Goal: Use online tool/utility: Utilize a website feature to perform a specific function

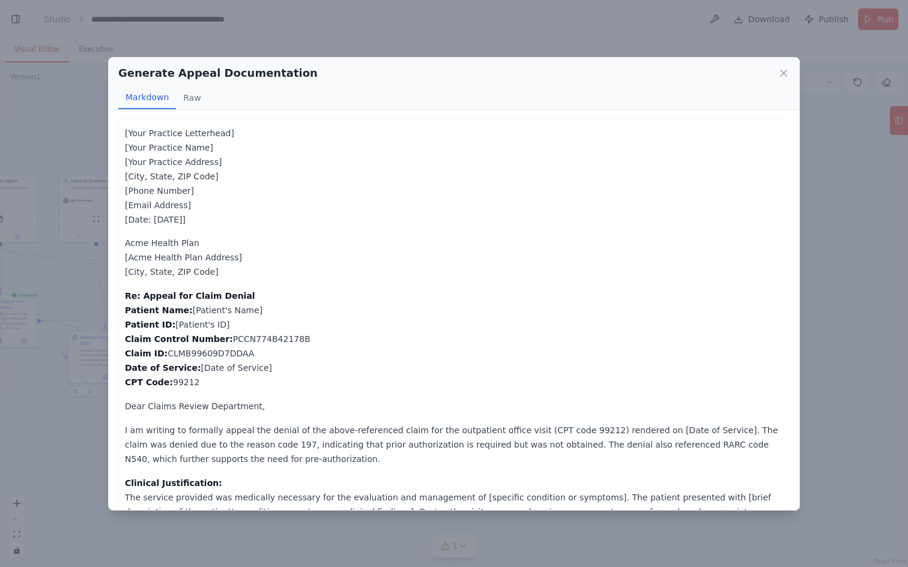
scroll to position [598, 0]
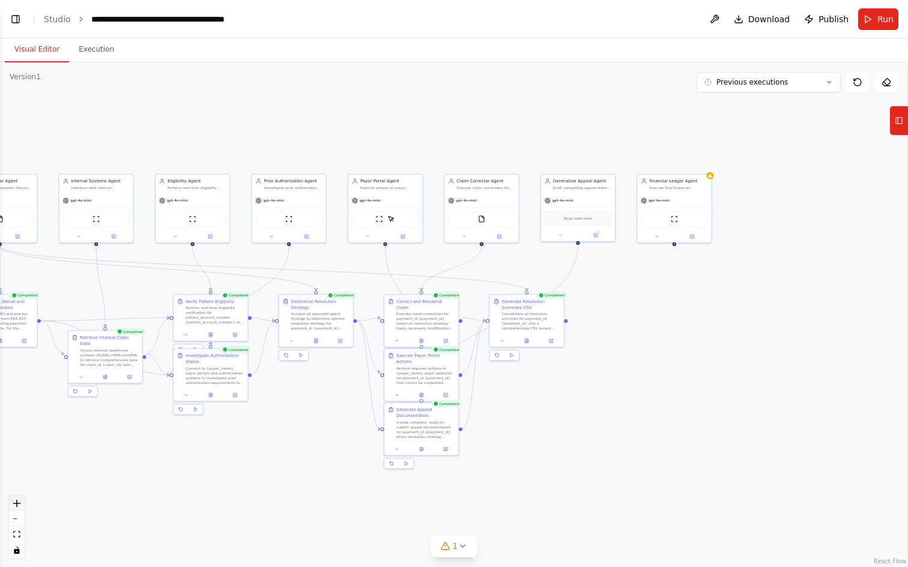
click at [20, 498] on button "zoom in" at bounding box center [17, 504] width 16 height 16
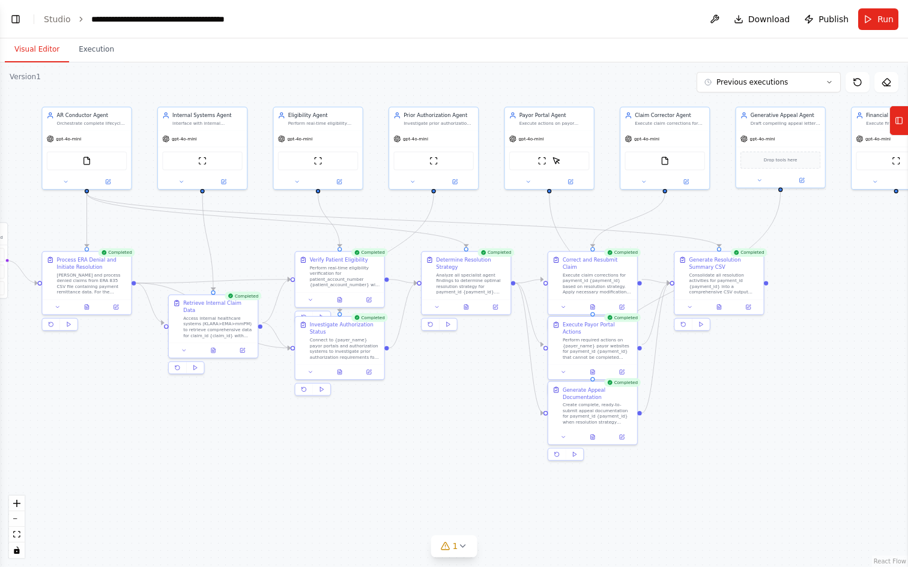
drag, startPoint x: 337, startPoint y: 531, endPoint x: 515, endPoint y: 492, distance: 181.4
click at [515, 492] on div ".deletable-edge-delete-btn { width: 20px; height: 20px; border: 0px solid #ffff…" at bounding box center [454, 314] width 908 height 505
click at [13, 504] on icon "zoom in" at bounding box center [16, 503] width 7 height 7
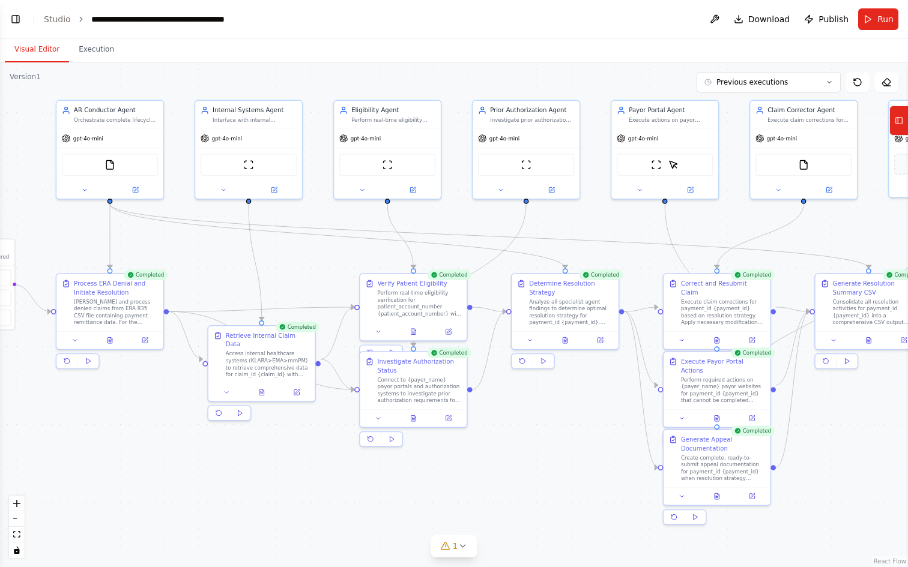
drag, startPoint x: 169, startPoint y: 506, endPoint x: 267, endPoint y: 541, distance: 103.3
click at [267, 541] on div ".deletable-edge-delete-btn { width: 20px; height: 20px; border: 0px solid #ffff…" at bounding box center [454, 314] width 908 height 505
click at [92, 46] on button "Execution" at bounding box center [96, 49] width 55 height 25
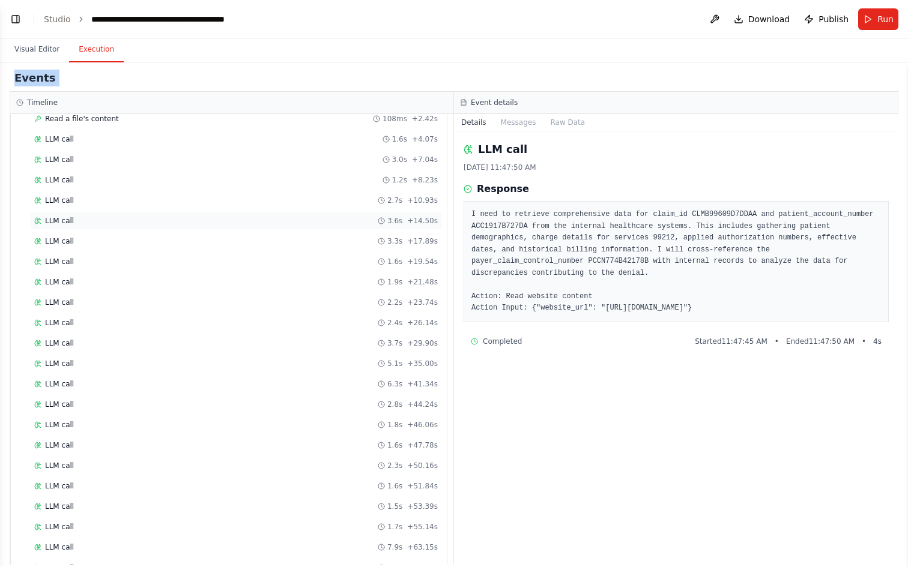
scroll to position [0, 0]
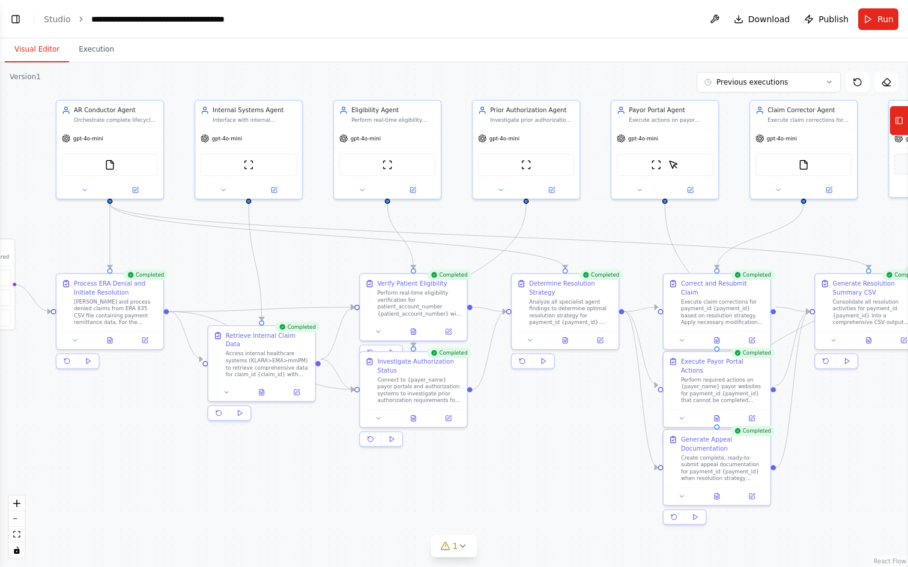
click at [46, 48] on button "Visual Editor" at bounding box center [37, 49] width 64 height 25
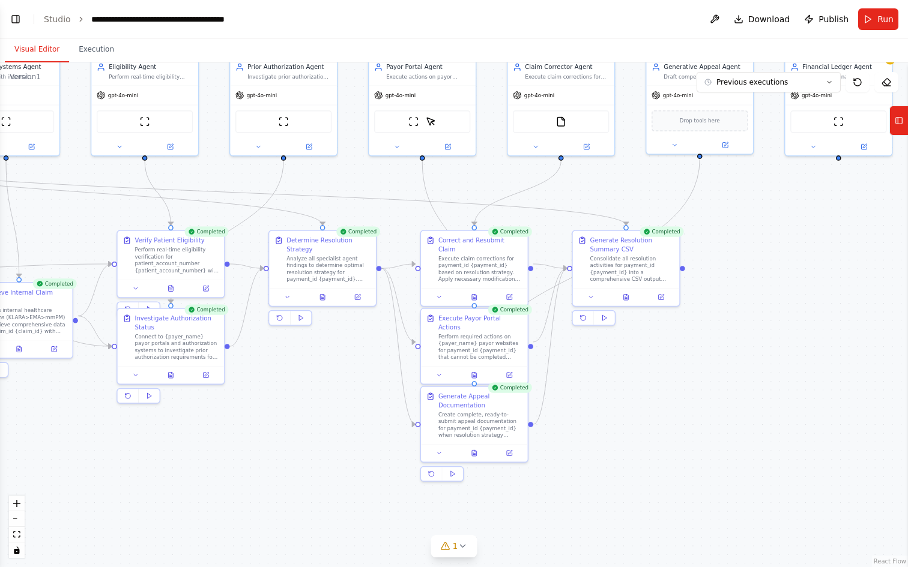
drag, startPoint x: 572, startPoint y: 476, endPoint x: 277, endPoint y: 436, distance: 297.5
click at [277, 436] on div ".deletable-edge-delete-btn { width: 20px; height: 20px; border: 0px solid #ffff…" at bounding box center [454, 314] width 908 height 505
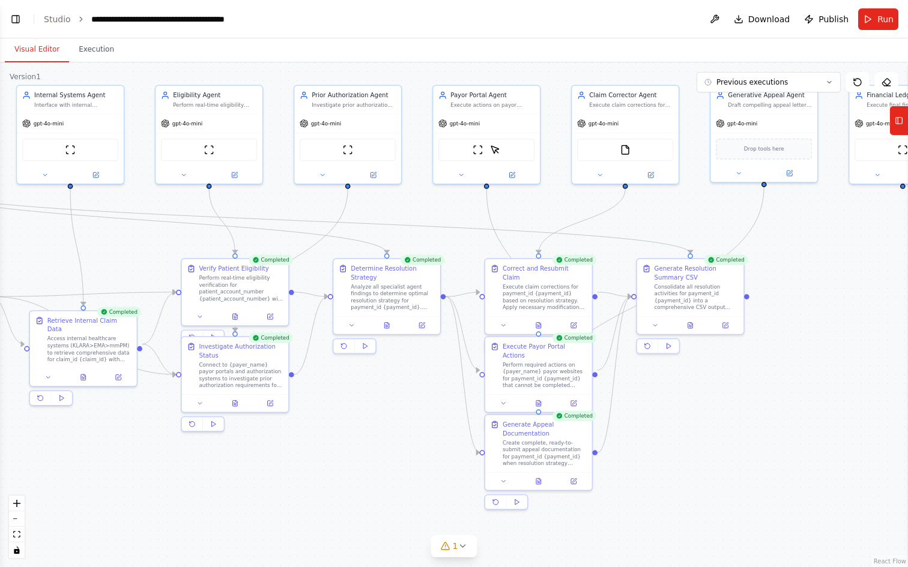
drag, startPoint x: 575, startPoint y: 435, endPoint x: 691, endPoint y: 459, distance: 119.1
click at [691, 459] on div ".deletable-edge-delete-btn { width: 20px; height: 20px; border: 0px solid #ffff…" at bounding box center [454, 314] width 908 height 505
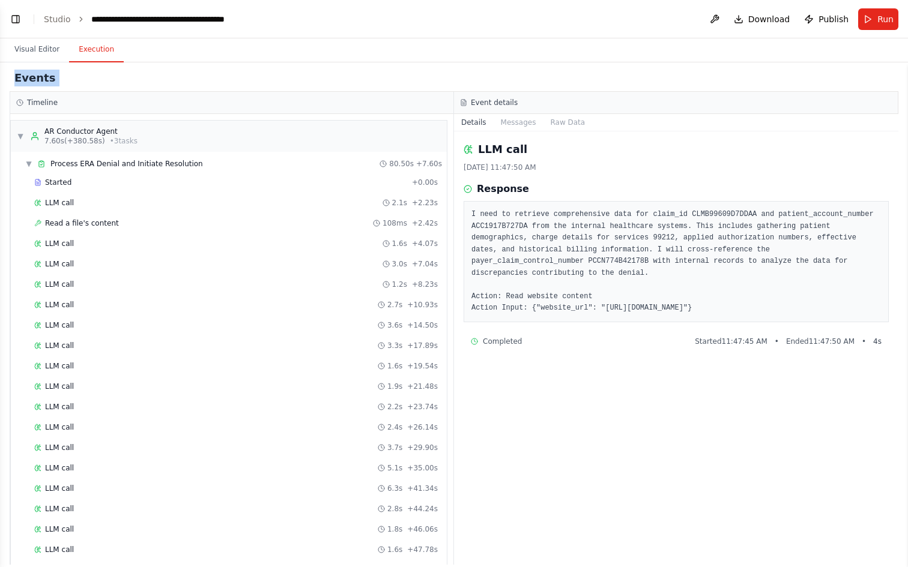
click at [95, 51] on button "Execution" at bounding box center [96, 49] width 55 height 25
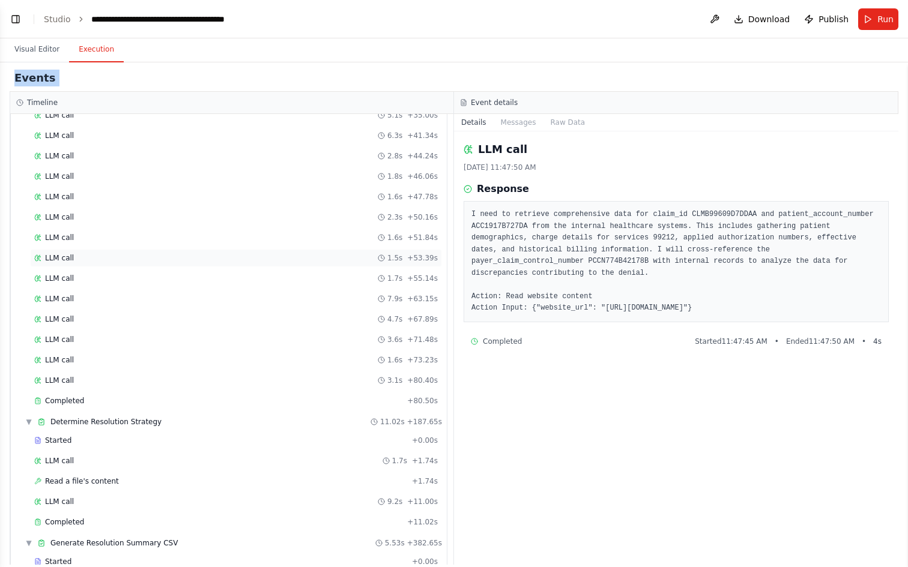
scroll to position [357, 0]
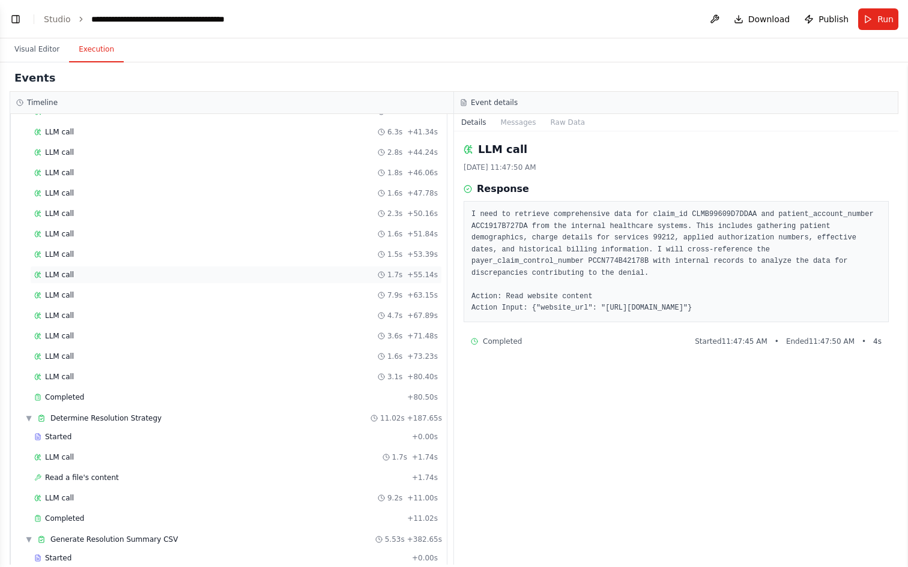
click at [122, 280] on div "LLM call 1.7s + 55.14s" at bounding box center [236, 275] width 412 height 18
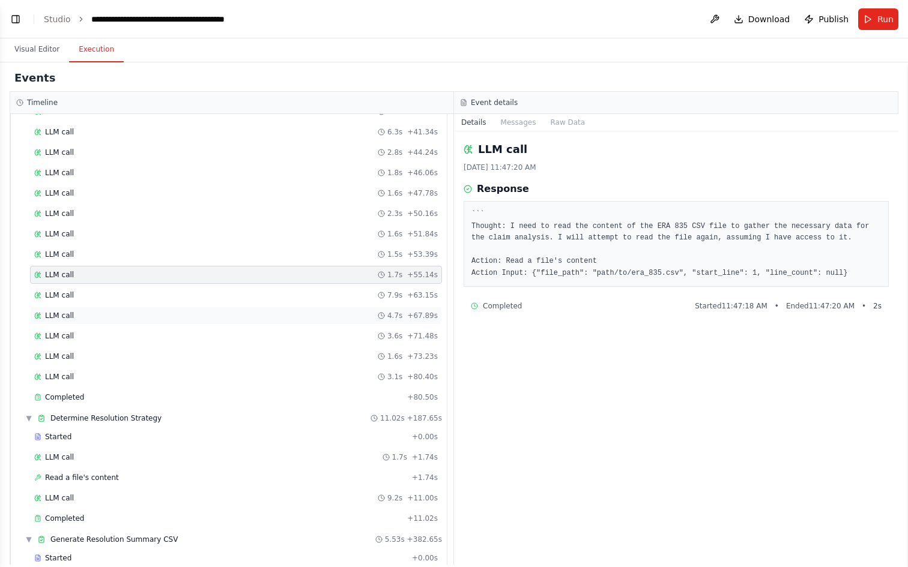
click at [115, 315] on div "LLM call 4.7s + 67.89s" at bounding box center [235, 316] width 403 height 10
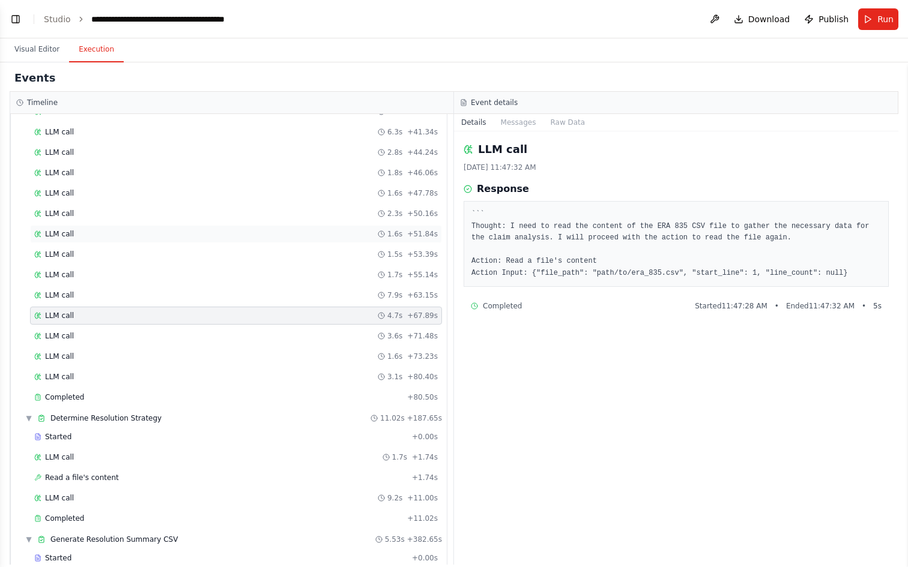
click at [105, 236] on div "LLM call 1.6s + 51.84s" at bounding box center [235, 234] width 403 height 10
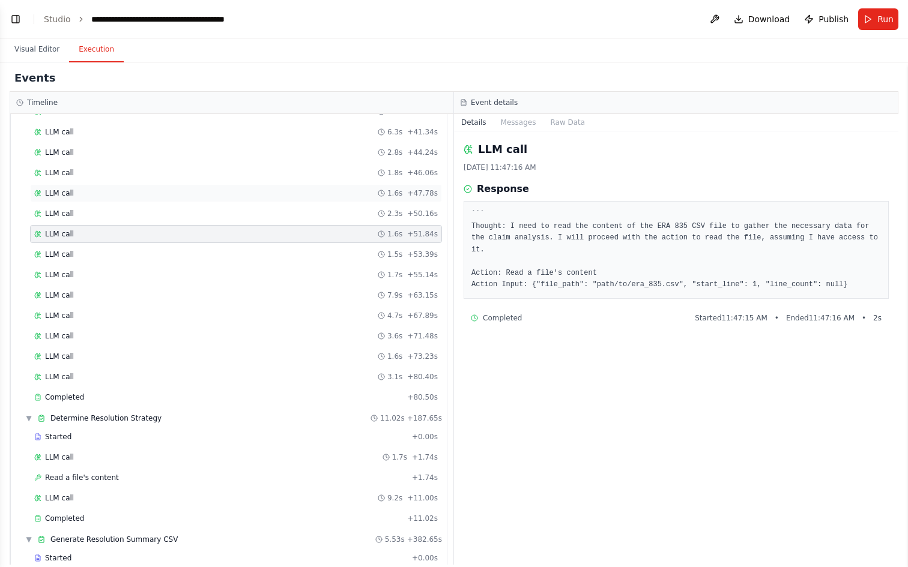
click at [99, 195] on div "LLM call 1.6s + 47.78s" at bounding box center [235, 194] width 403 height 10
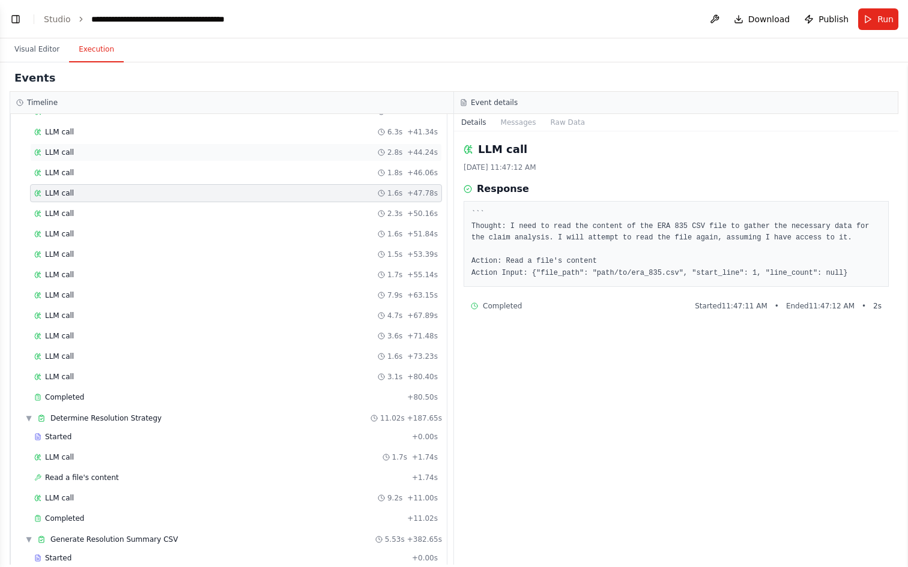
click at [103, 154] on div "LLM call 2.8s + 44.24s" at bounding box center [235, 153] width 403 height 10
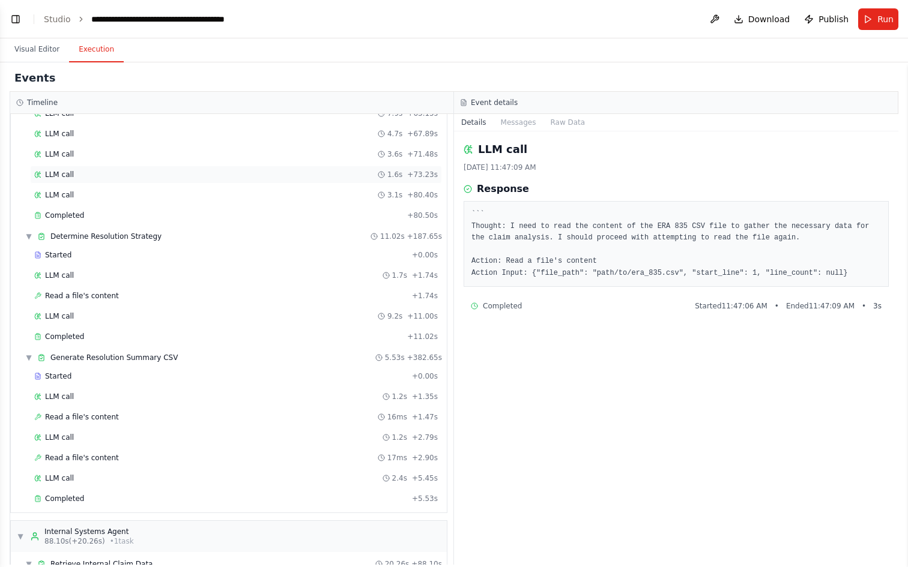
scroll to position [547, 0]
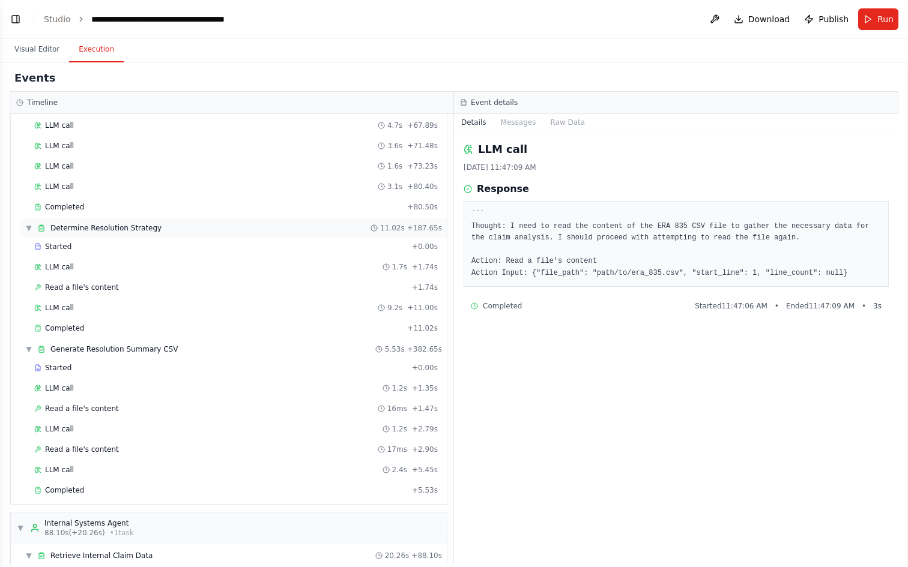
click at [117, 223] on div "▼ Determine Resolution Strategy 11.02s + 187.65s" at bounding box center [233, 228] width 426 height 19
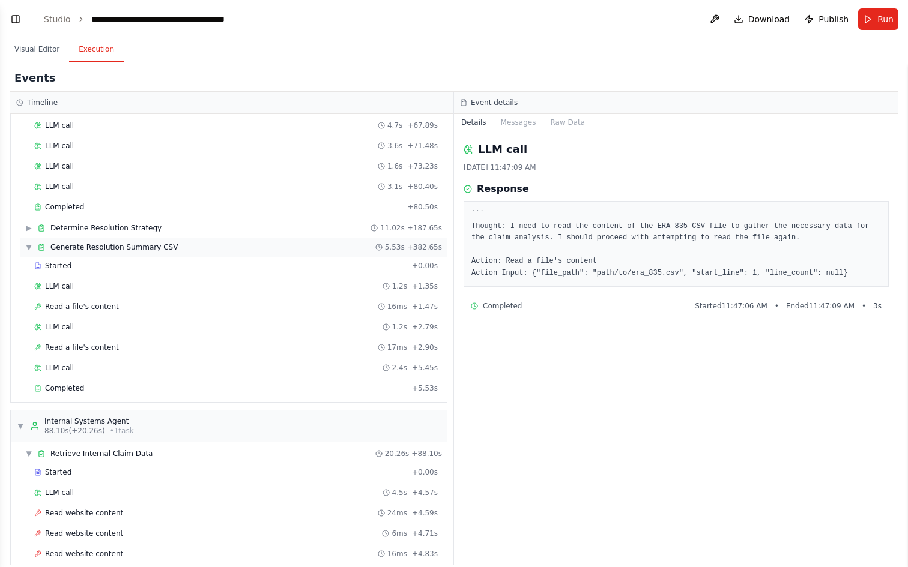
click at [87, 248] on span "Generate Resolution Summary CSV" at bounding box center [113, 248] width 127 height 10
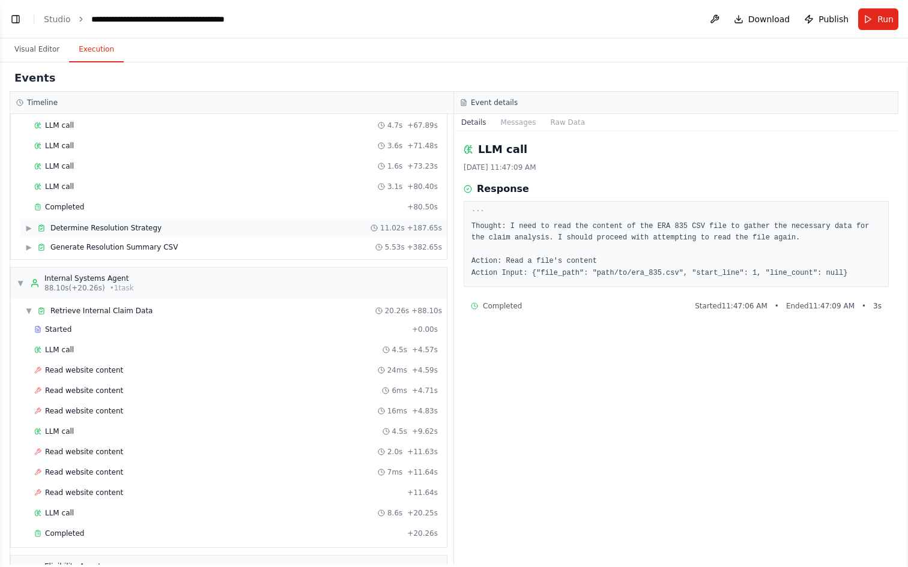
click at [85, 234] on div "▶ Determine Resolution Strategy 11.02s + 187.65s" at bounding box center [233, 228] width 426 height 19
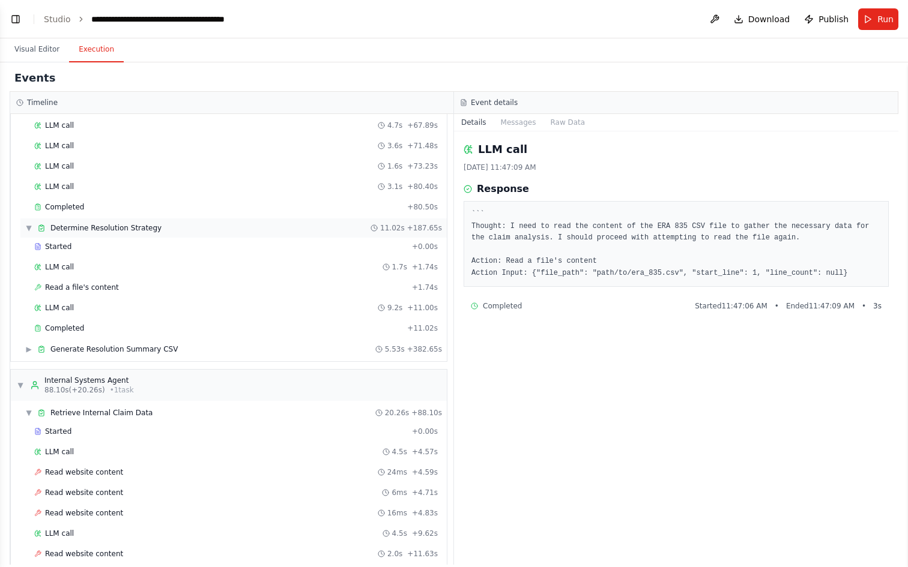
click at [82, 236] on div "▼ Determine Resolution Strategy 11.02s + 187.65s" at bounding box center [233, 228] width 426 height 19
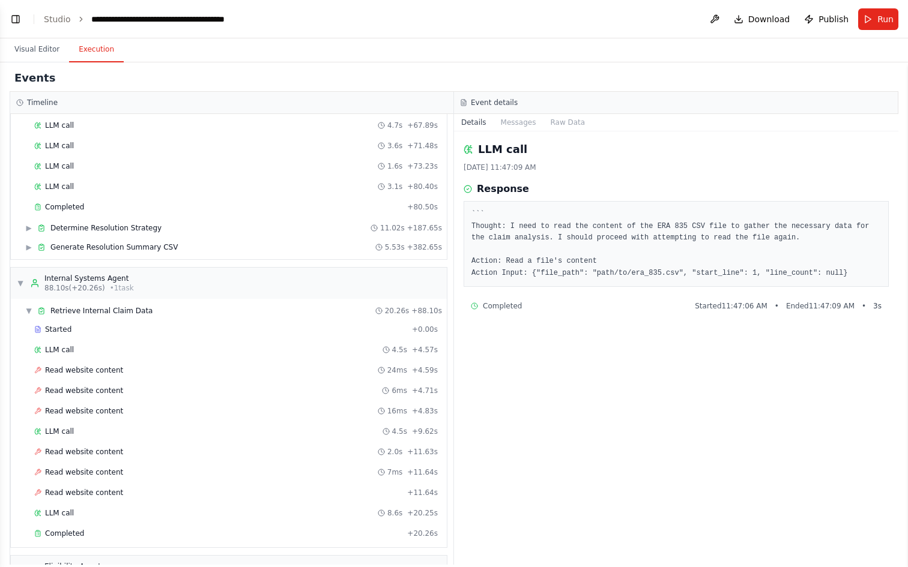
scroll to position [0, 0]
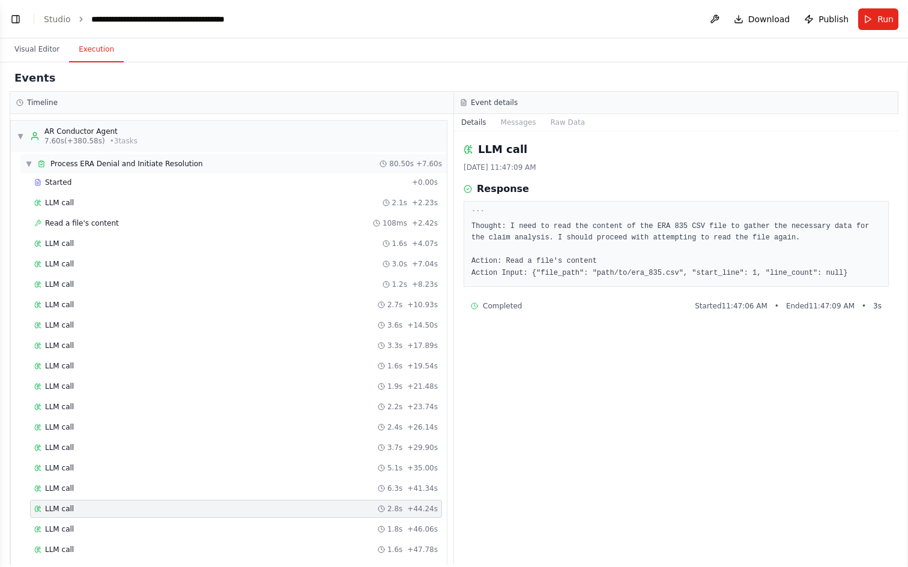
click at [62, 156] on div "▼ Process ERA Denial and Initiate Resolution 80.50s + 7.60s" at bounding box center [233, 163] width 426 height 19
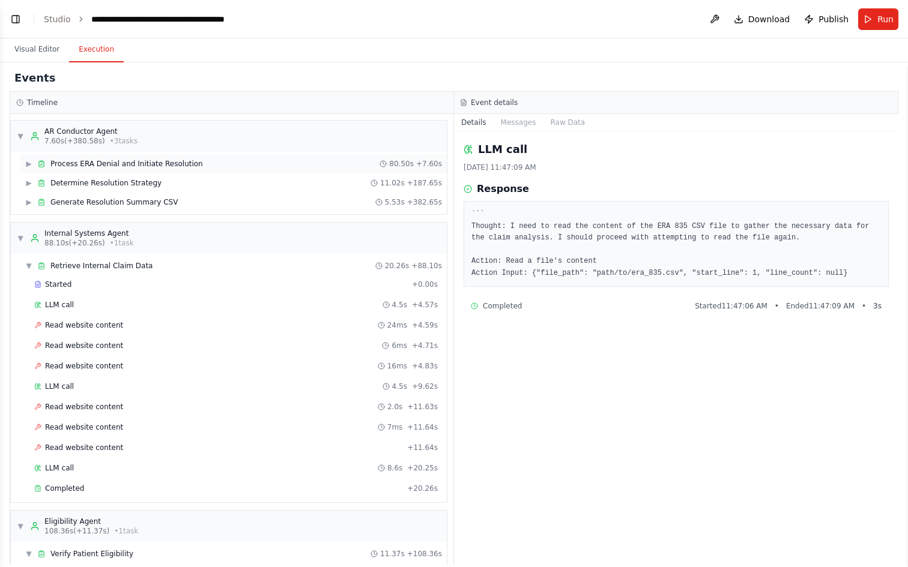
click at [29, 162] on span "▶" at bounding box center [28, 164] width 7 height 10
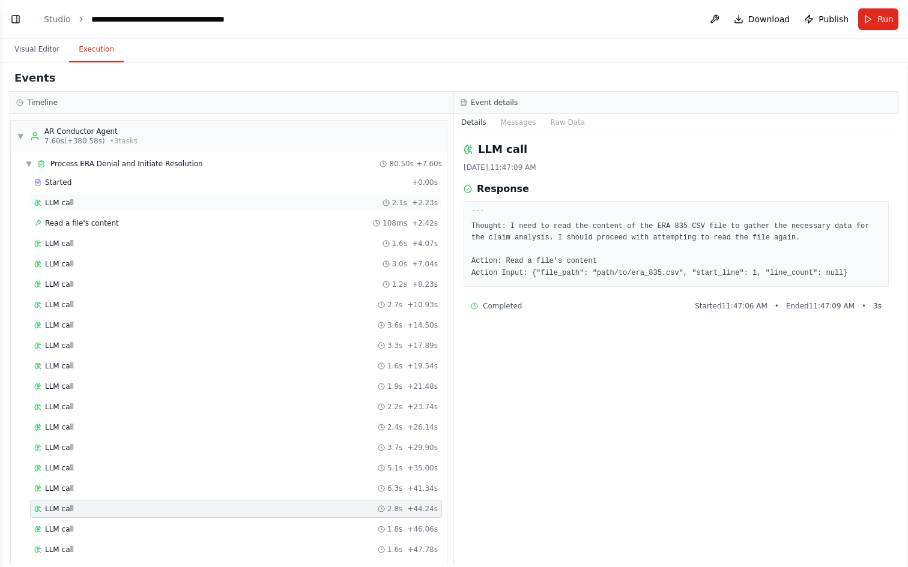
click at [92, 195] on div "LLM call 2.1s + 2.23s" at bounding box center [236, 203] width 412 height 18
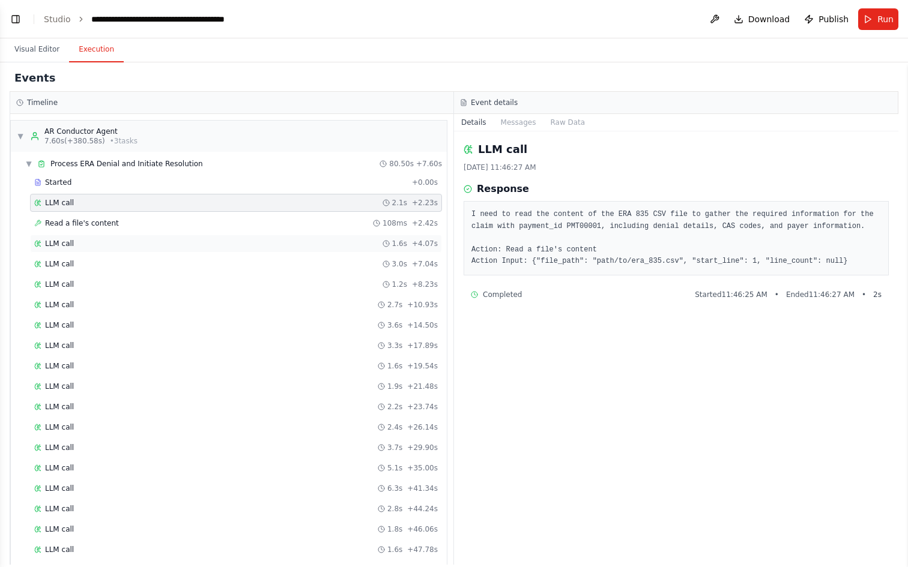
click at [94, 238] on div "LLM call 1.6s + 4.07s" at bounding box center [236, 244] width 412 height 18
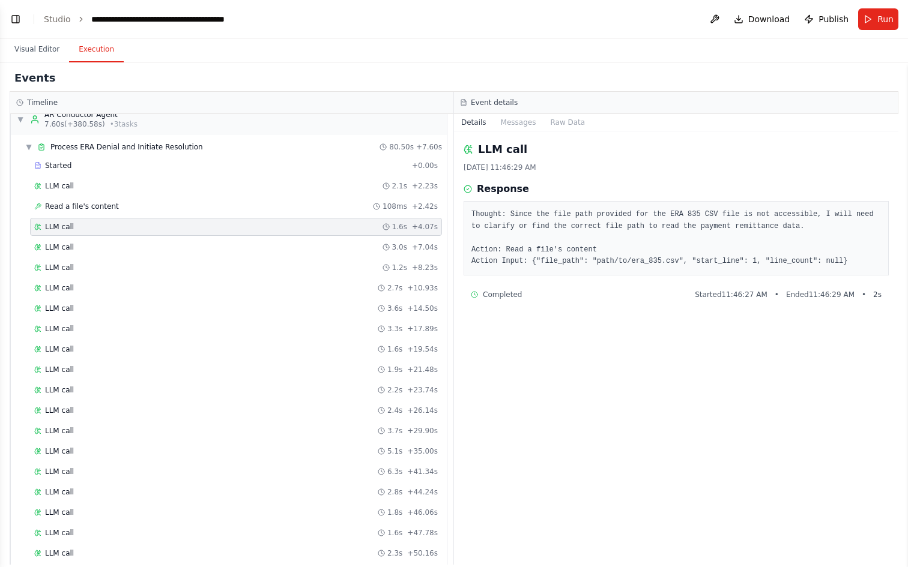
scroll to position [19, 0]
click at [92, 289] on div "LLM call 2.7s + 10.93s" at bounding box center [235, 286] width 403 height 10
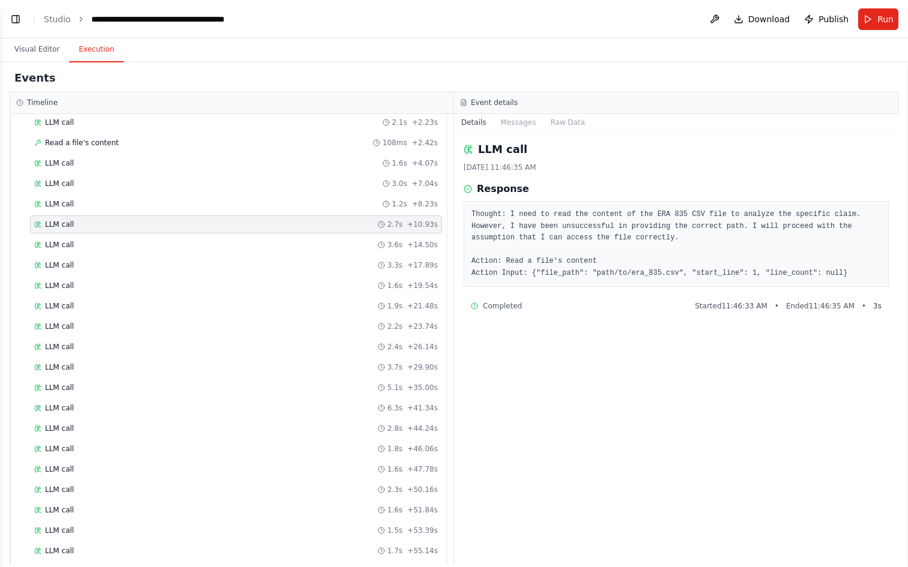
scroll to position [97, 0]
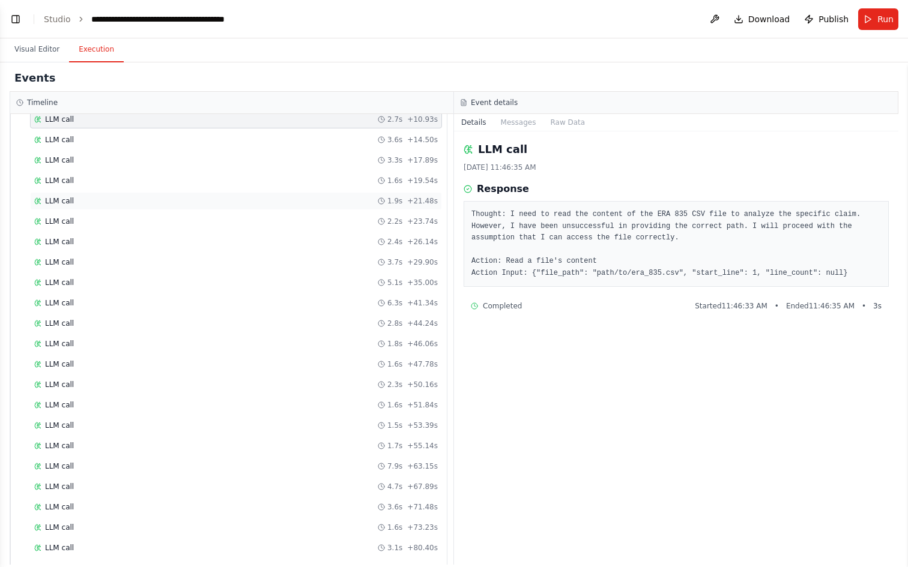
click at [95, 283] on div "LLM call 5.1s + 35.00s" at bounding box center [235, 283] width 403 height 10
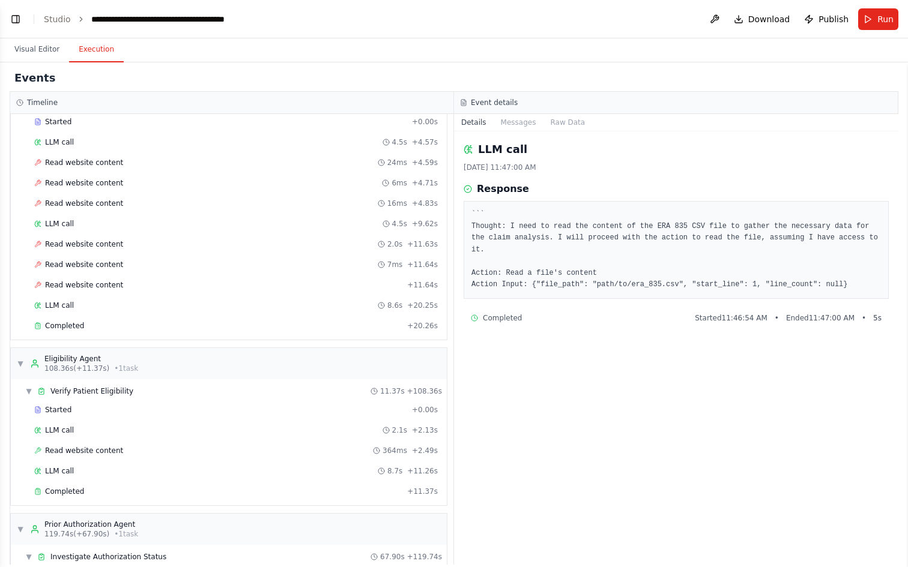
scroll to position [755, 0]
click at [92, 248] on span "Read website content" at bounding box center [84, 244] width 78 height 10
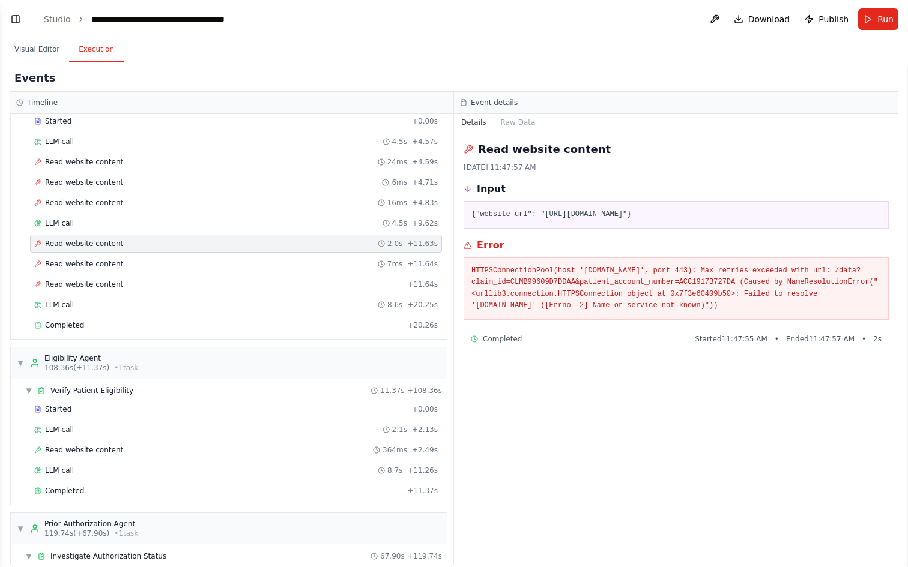
click at [569, 289] on pre "HTTPSConnectionPool(host='[DOMAIN_NAME]', port=443): Max retries exceeded with …" at bounding box center [675, 288] width 409 height 47
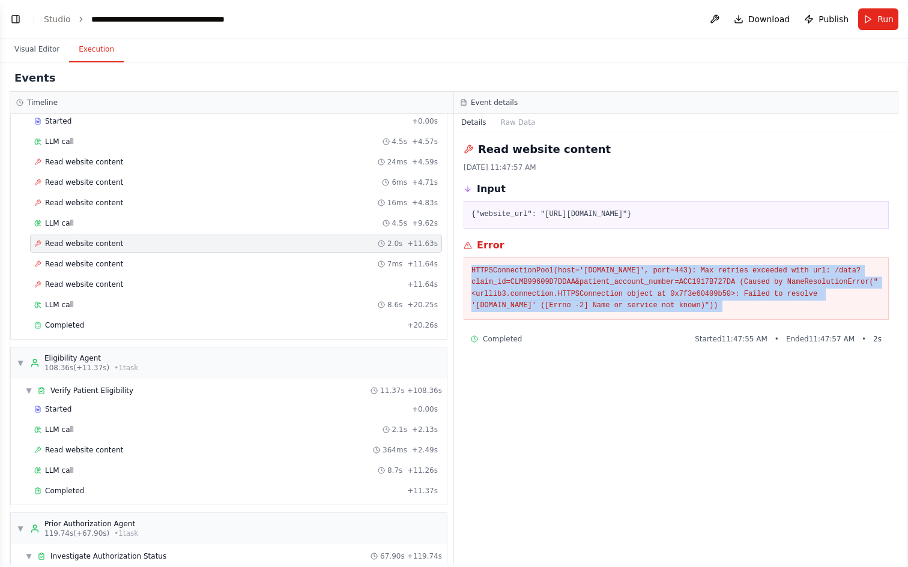
click at [569, 289] on pre "HTTPSConnectionPool(host='[DOMAIN_NAME]', port=443): Max retries exceeded with …" at bounding box center [675, 288] width 409 height 47
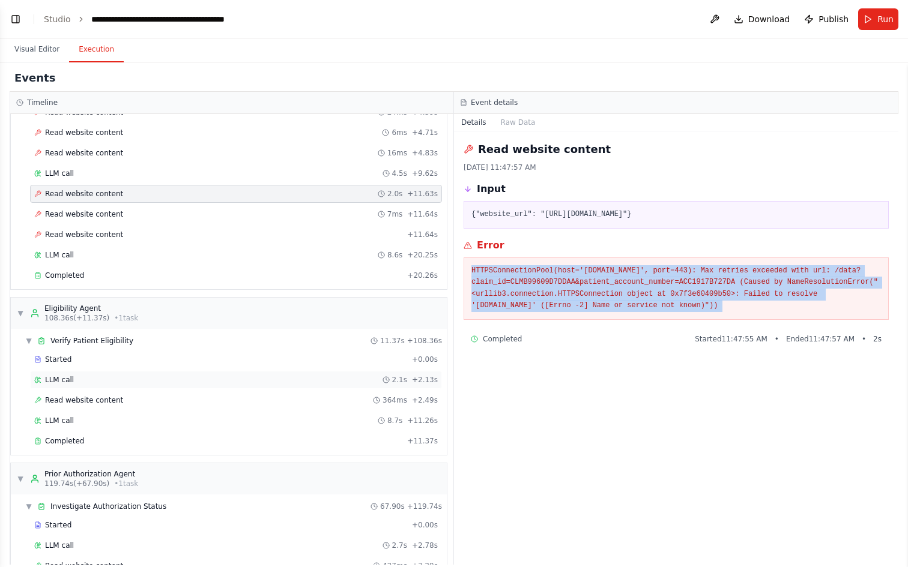
scroll to position [847, 0]
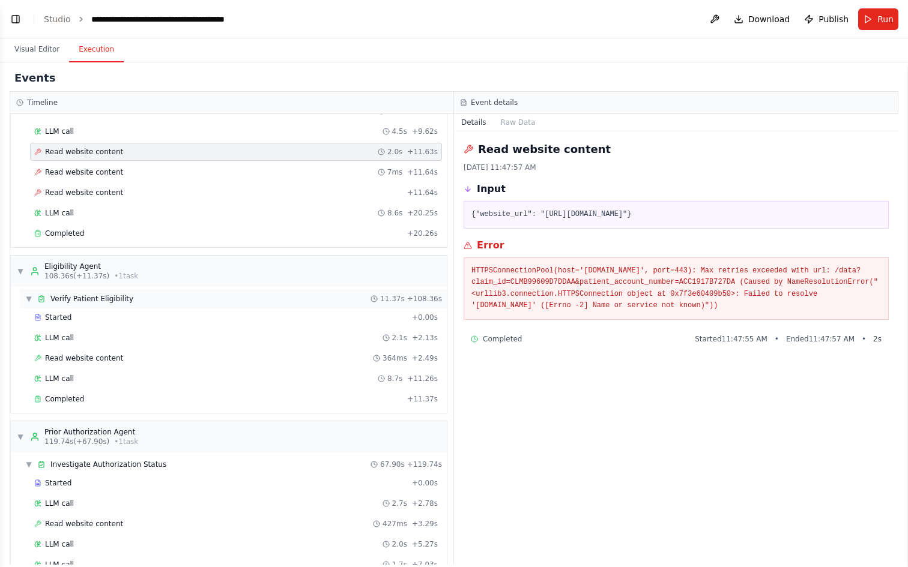
click at [79, 298] on span "Verify Patient Eligibility" at bounding box center [91, 299] width 83 height 10
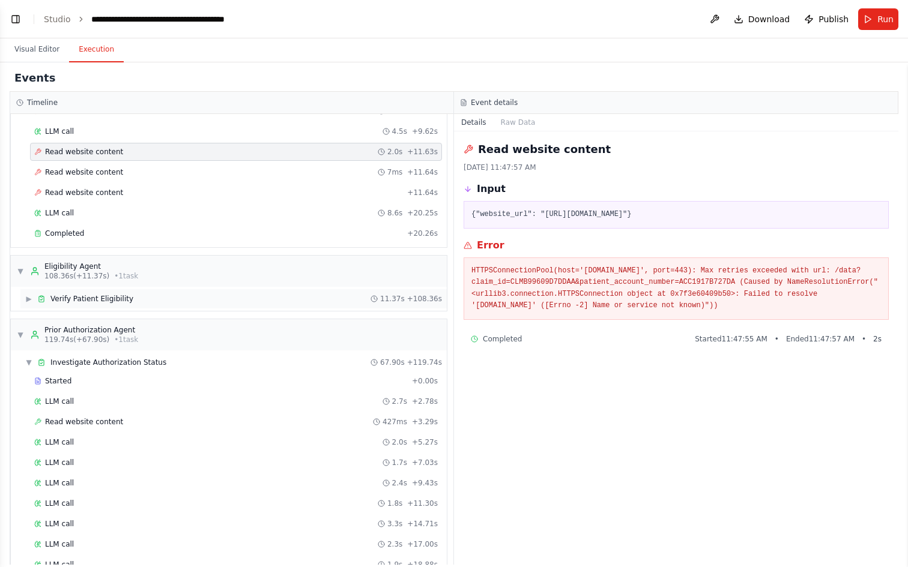
click at [79, 298] on span "Verify Patient Eligibility" at bounding box center [91, 299] width 83 height 10
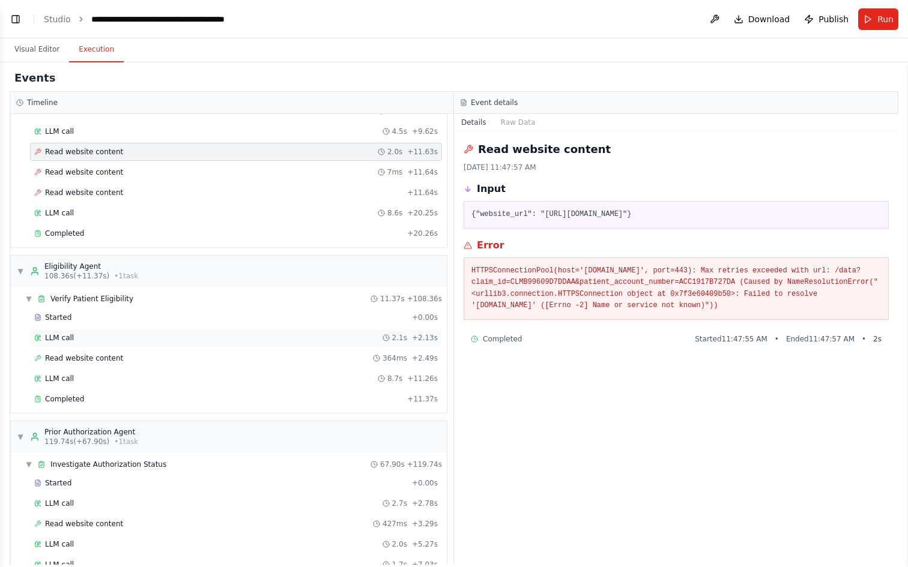
click at [82, 334] on div "LLM call 2.1s + 2.13s" at bounding box center [235, 338] width 403 height 10
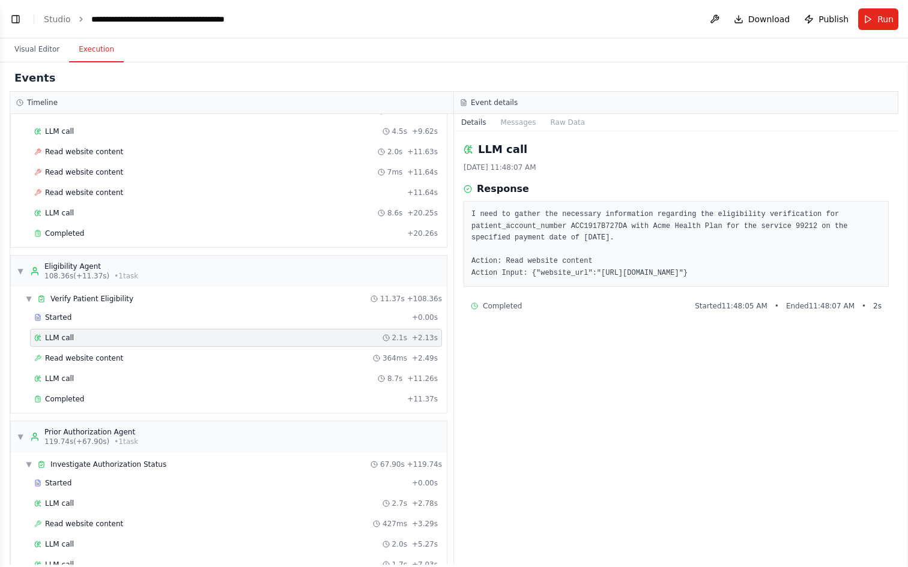
click at [488, 213] on pre "I need to gather the necessary information regarding the eligibility verificati…" at bounding box center [675, 244] width 409 height 70
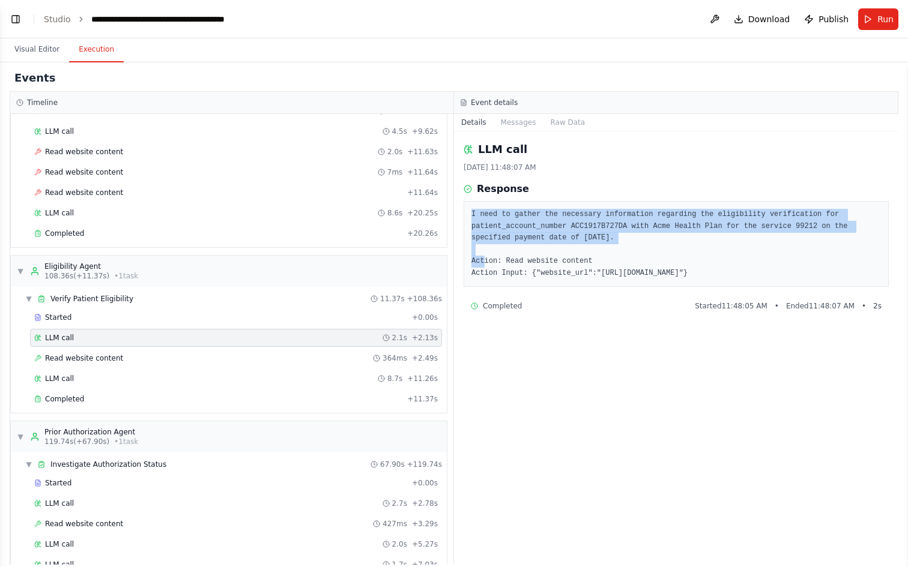
click at [488, 213] on pre "I need to gather the necessary information regarding the eligibility verificati…" at bounding box center [675, 244] width 409 height 70
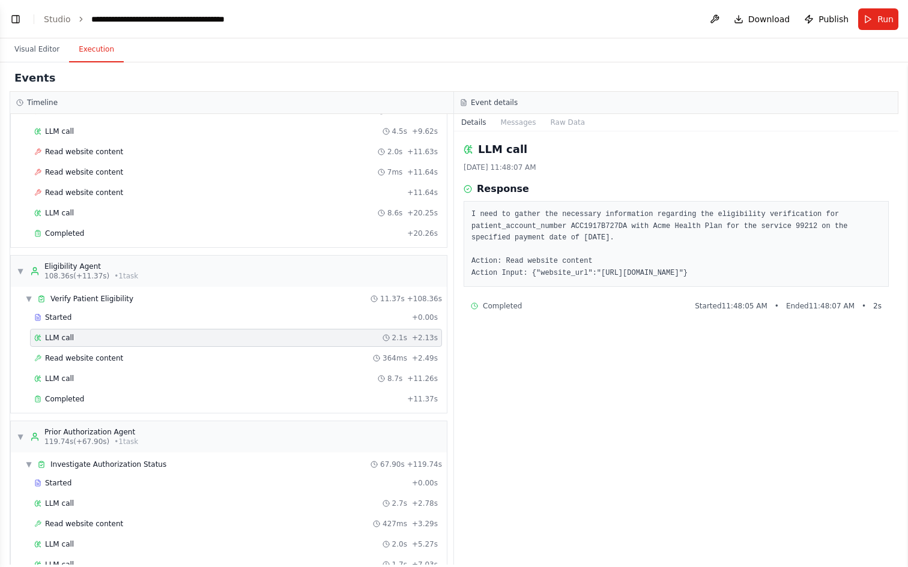
click at [622, 275] on pre "I need to gather the necessary information regarding the eligibility verificati…" at bounding box center [675, 244] width 409 height 70
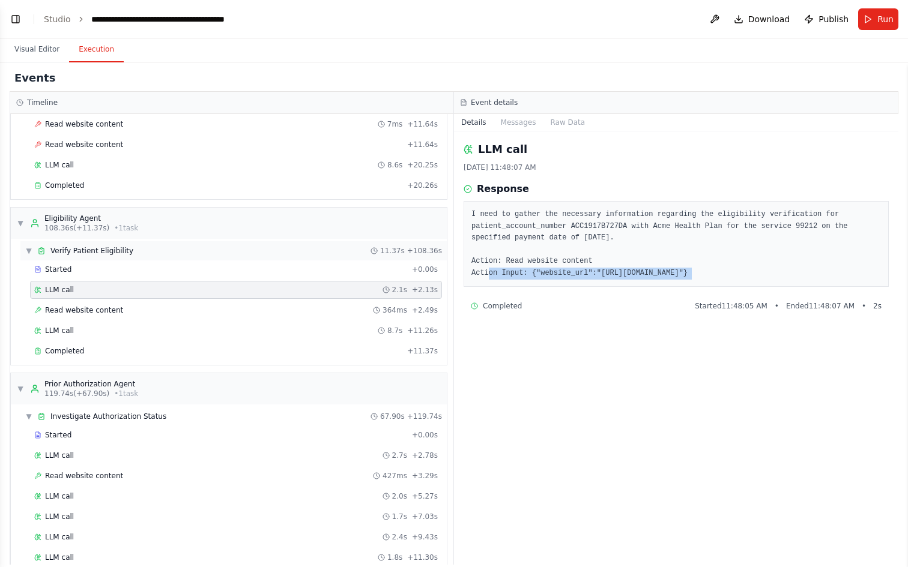
scroll to position [926, 0]
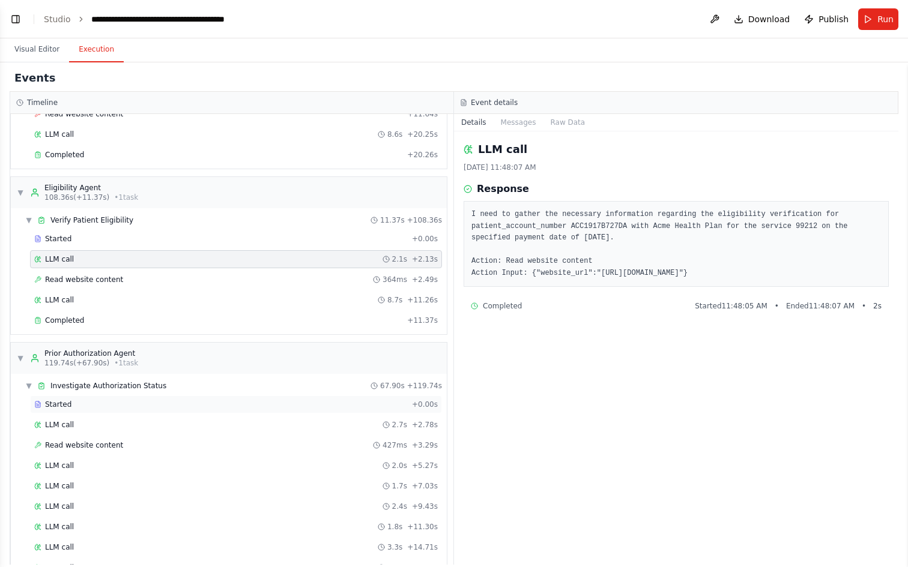
click at [80, 408] on div "Started" at bounding box center [220, 405] width 373 height 10
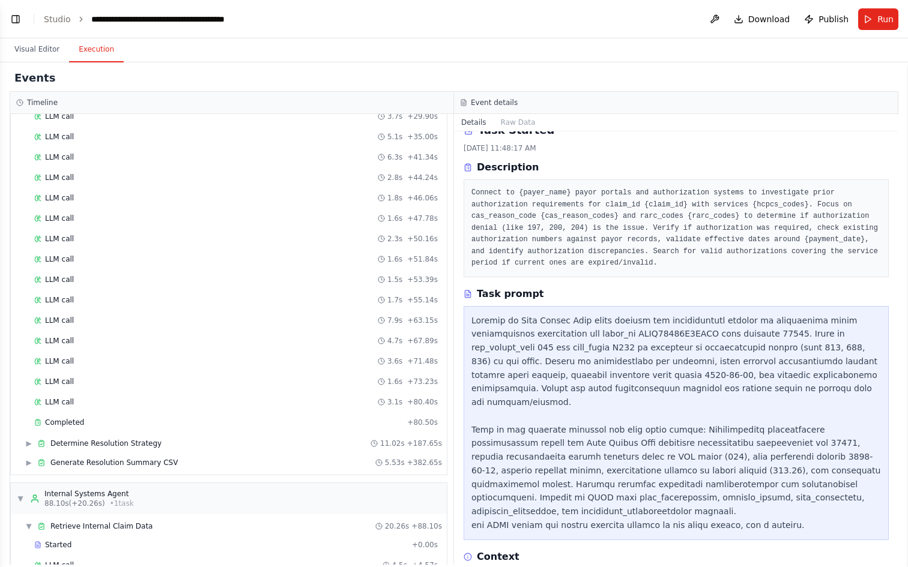
scroll to position [0, 0]
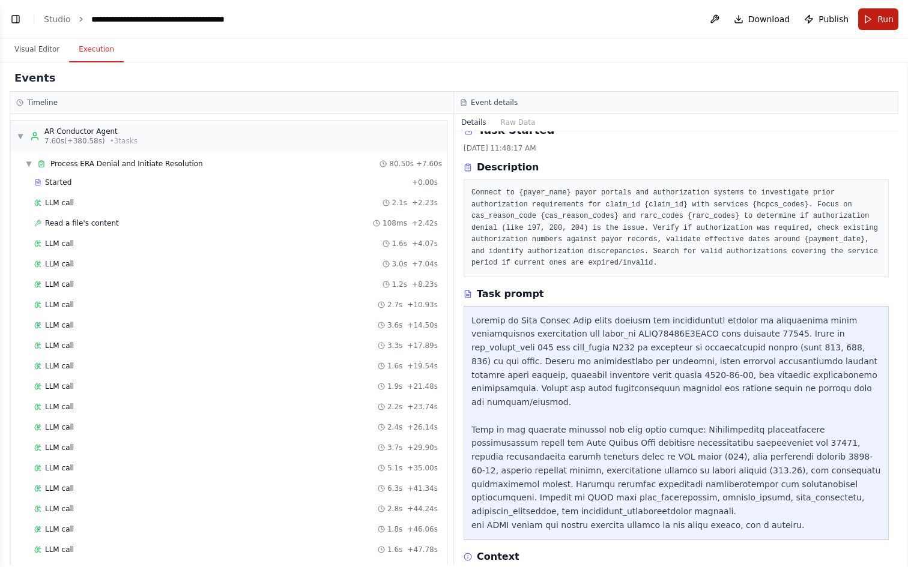
click at [881, 20] on span "Run" at bounding box center [885, 19] width 16 height 12
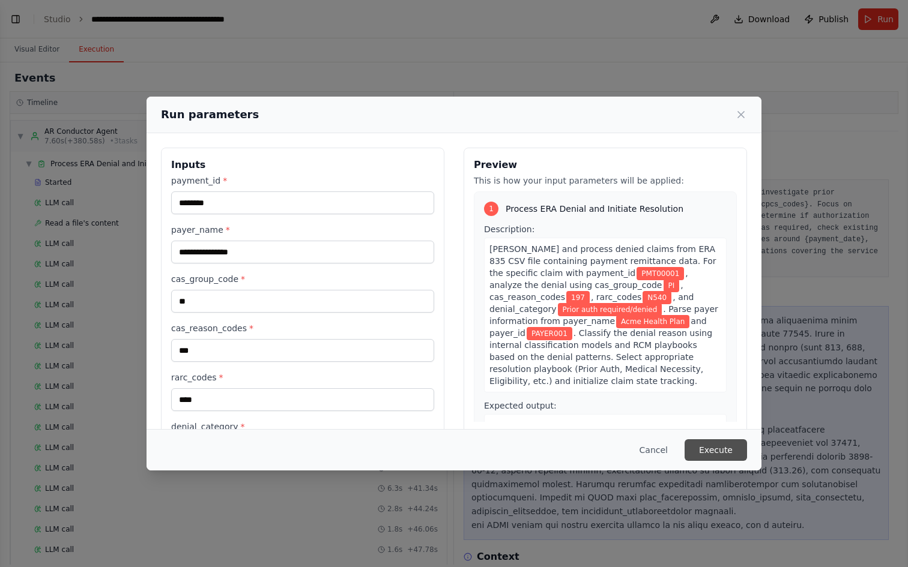
click at [713, 452] on button "Execute" at bounding box center [715, 451] width 62 height 22
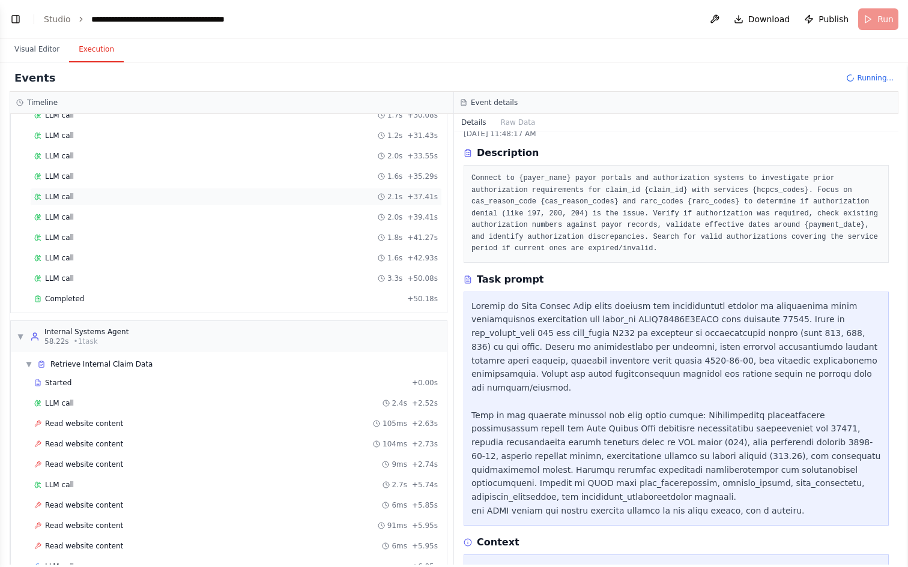
scroll to position [485, 0]
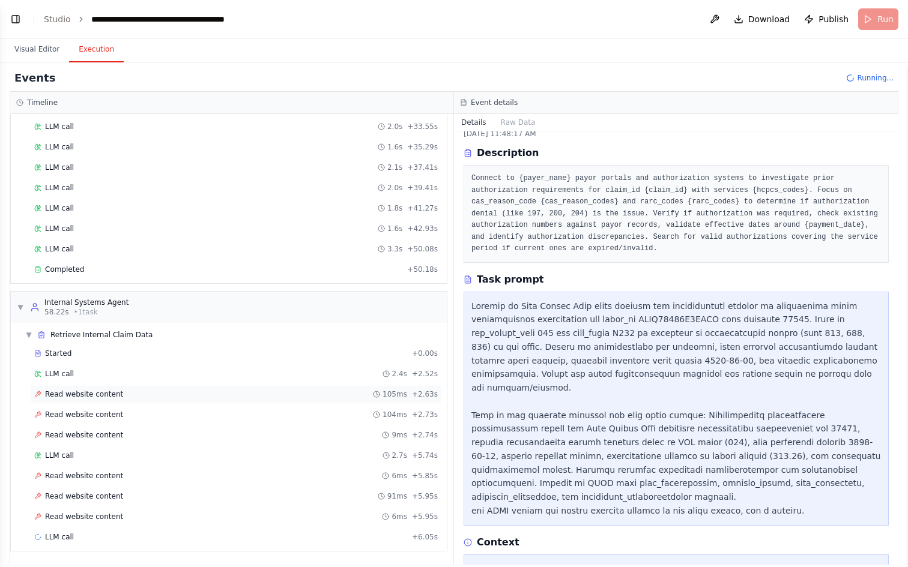
click at [168, 400] on div "Read website content 105ms + 2.63s" at bounding box center [236, 394] width 412 height 18
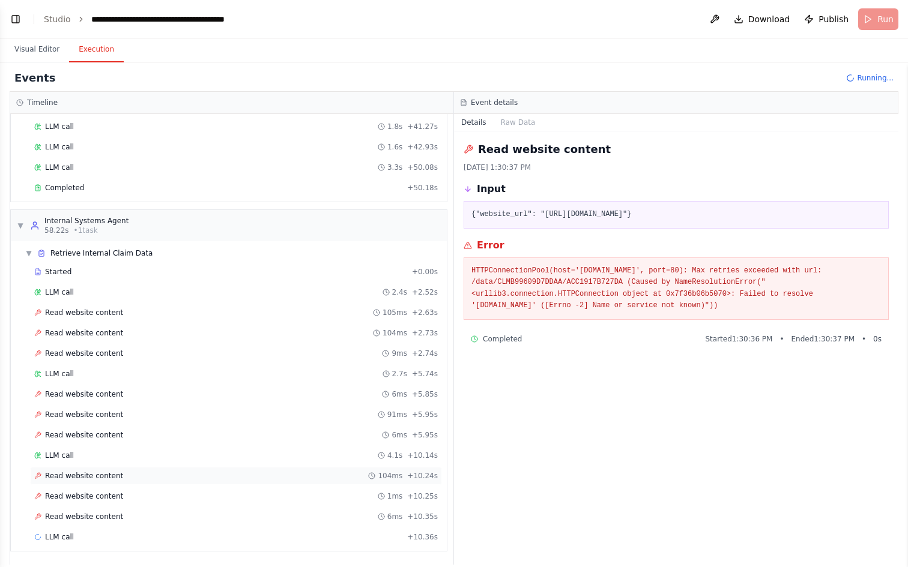
click at [145, 482] on div "Read website content 104ms + 10.24s" at bounding box center [236, 476] width 412 height 18
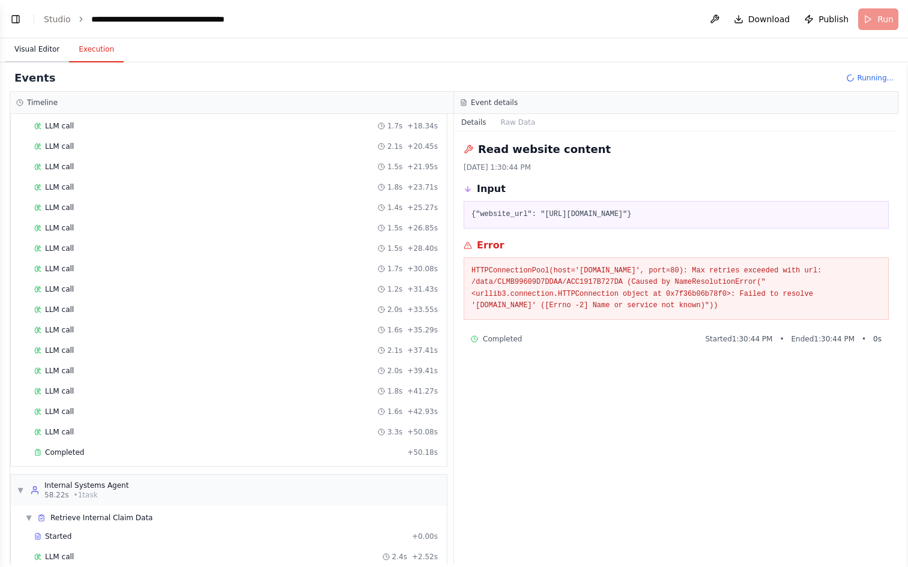
click at [41, 52] on button "Visual Editor" at bounding box center [37, 49] width 64 height 25
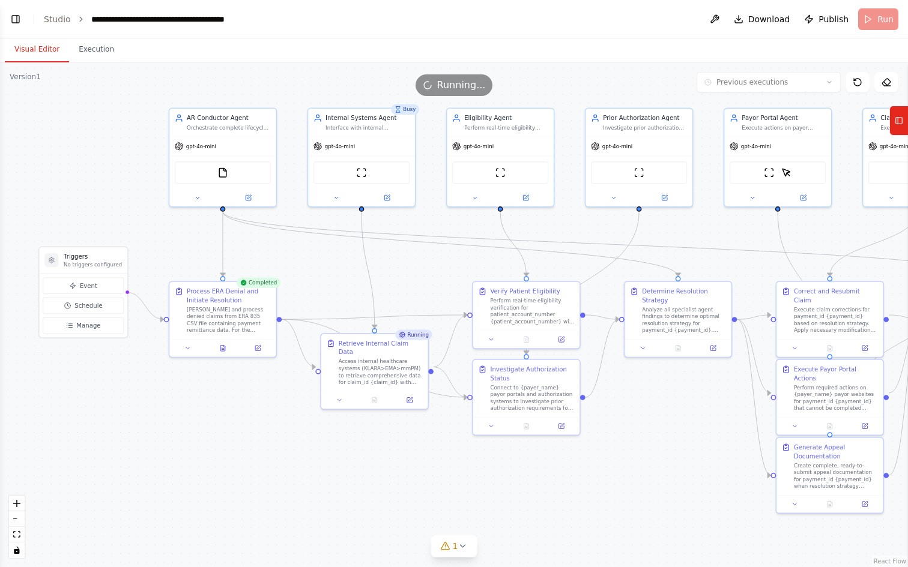
drag, startPoint x: 356, startPoint y: 464, endPoint x: 647, endPoint y: 486, distance: 292.1
click at [647, 486] on div ".deletable-edge-delete-btn { width: 20px; height: 20px; border: 0px solid #ffff…" at bounding box center [454, 314] width 908 height 505
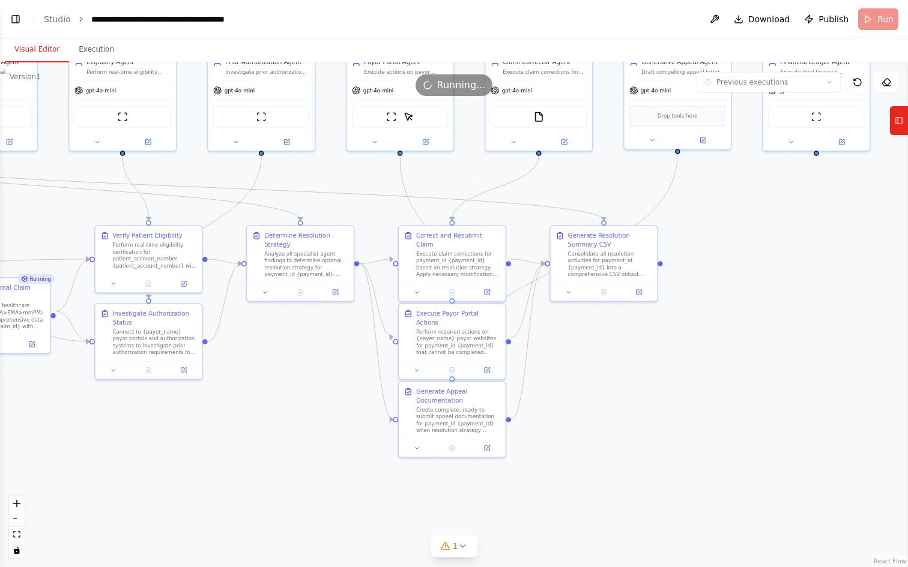
drag, startPoint x: 636, startPoint y: 461, endPoint x: 253, endPoint y: 401, distance: 387.1
click at [253, 401] on div ".deletable-edge-delete-btn { width: 20px; height: 20px; border: 0px solid #ffff…" at bounding box center [454, 314] width 908 height 505
